Goal: Information Seeking & Learning: Learn about a topic

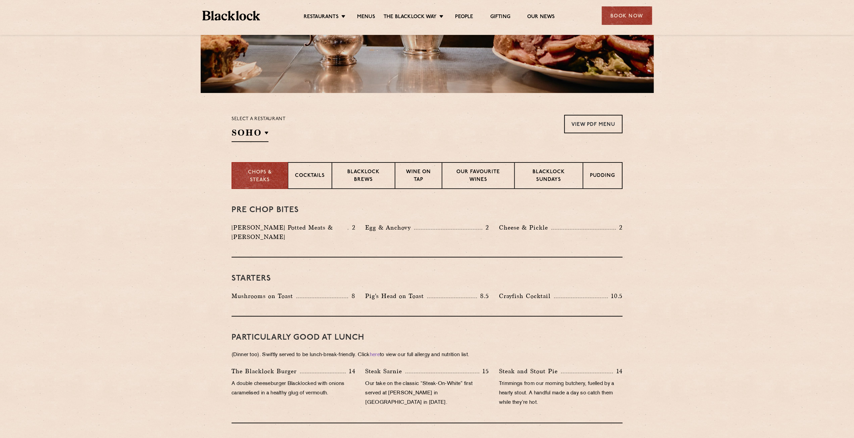
scroll to position [134, 0]
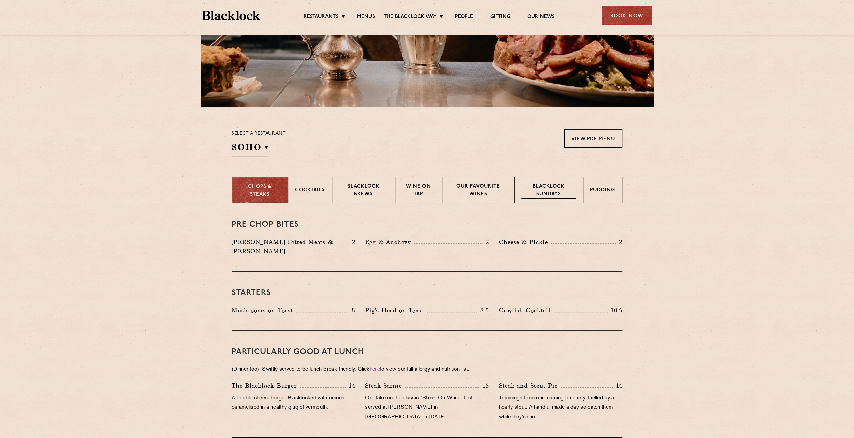
click at [549, 191] on p "Blacklock Sundays" at bounding box center [549, 191] width 54 height 16
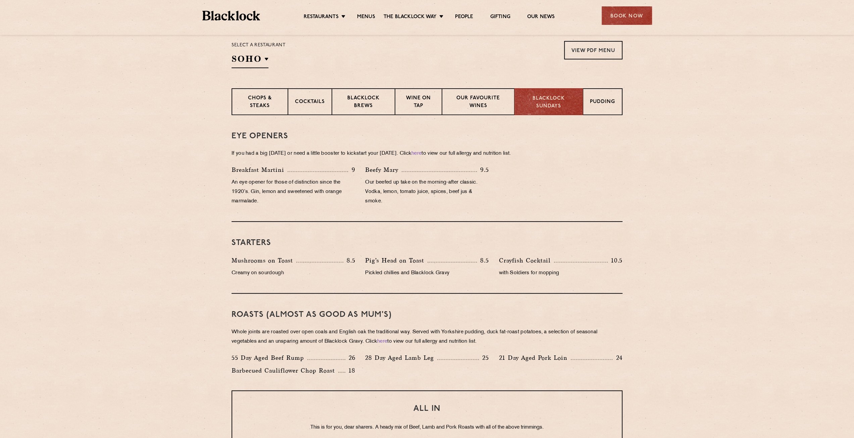
scroll to position [336, 0]
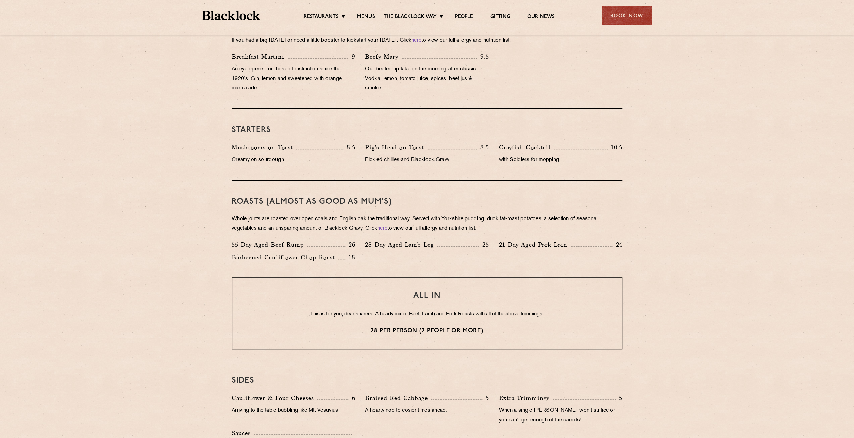
drag, startPoint x: 246, startPoint y: 220, endPoint x: 495, endPoint y: 226, distance: 248.9
click at [495, 226] on p "Whole joints are roasted over open coals and English oak the traditional way. S…" at bounding box center [427, 224] width 391 height 19
drag, startPoint x: 496, startPoint y: 225, endPoint x: 401, endPoint y: 218, distance: 95.0
click at [401, 218] on p "Whole joints are roasted over open coals and English oak the traditional way. S…" at bounding box center [427, 224] width 391 height 19
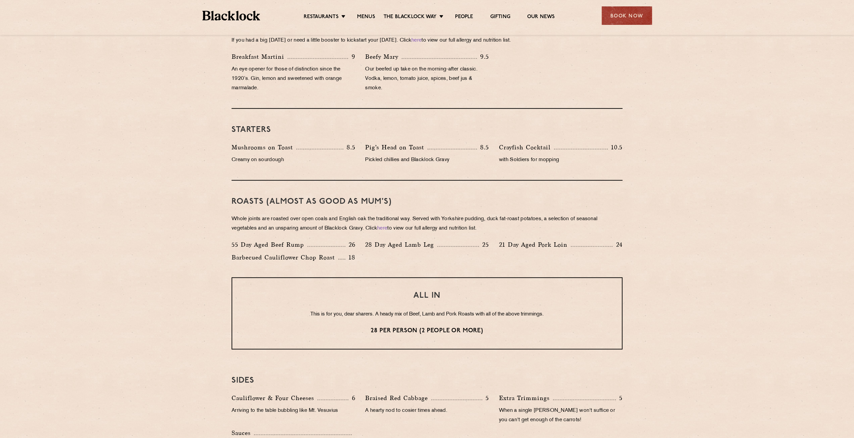
click at [401, 218] on p "Whole joints are roasted over open coals and English oak the traditional way. S…" at bounding box center [427, 224] width 391 height 19
drag, startPoint x: 270, startPoint y: 221, endPoint x: 491, endPoint y: 232, distance: 221.5
click at [491, 232] on p "Whole joints are roasted over open coals and English oak the traditional way. S…" at bounding box center [427, 224] width 391 height 19
drag, startPoint x: 365, startPoint y: 257, endPoint x: 238, endPoint y: 248, distance: 127.9
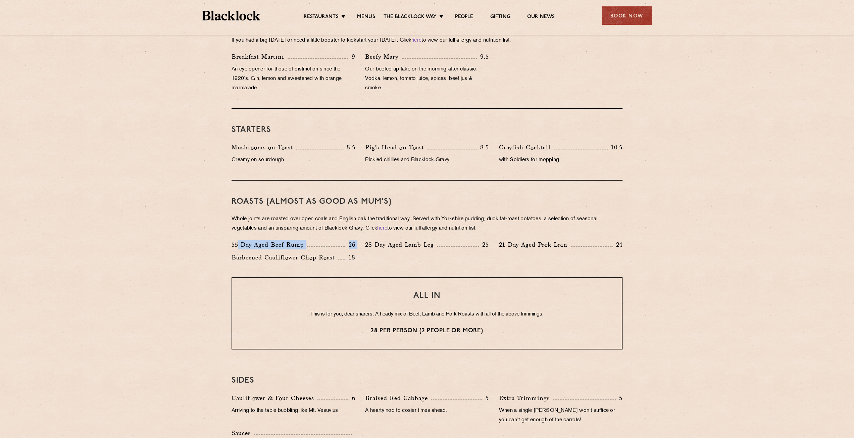
click at [238, 248] on div "55 Day Aged Beef Rump 26 28 Day Aged Lamb Leg 25 21 Day Aged Pork Loin 24 Barbe…" at bounding box center [427, 253] width 401 height 26
click at [231, 248] on div "55 Day Aged Beef Rump 26" at bounding box center [294, 246] width 134 height 13
drag, startPoint x: 230, startPoint y: 247, endPoint x: 364, endPoint y: 256, distance: 134.3
click at [364, 256] on div "55 Day Aged Beef Rump 26 28 Day Aged Lamb Leg 25 21 Day Aged Pork Loin 24 Barbe…" at bounding box center [427, 253] width 401 height 26
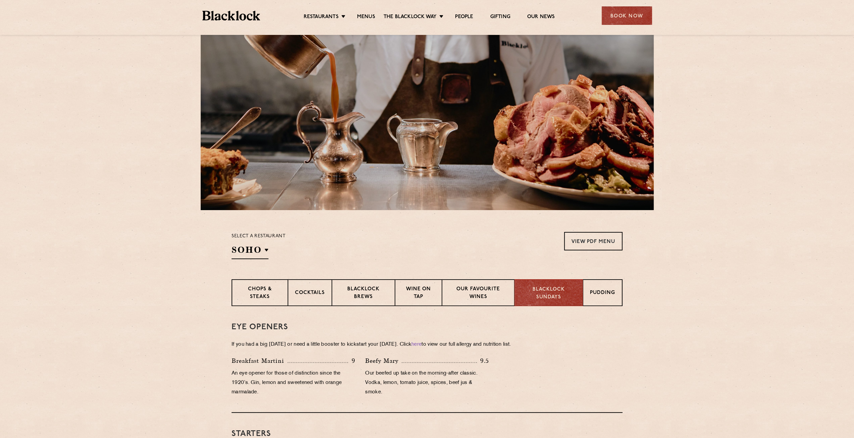
scroll to position [0, 0]
